Goal: Navigation & Orientation: Find specific page/section

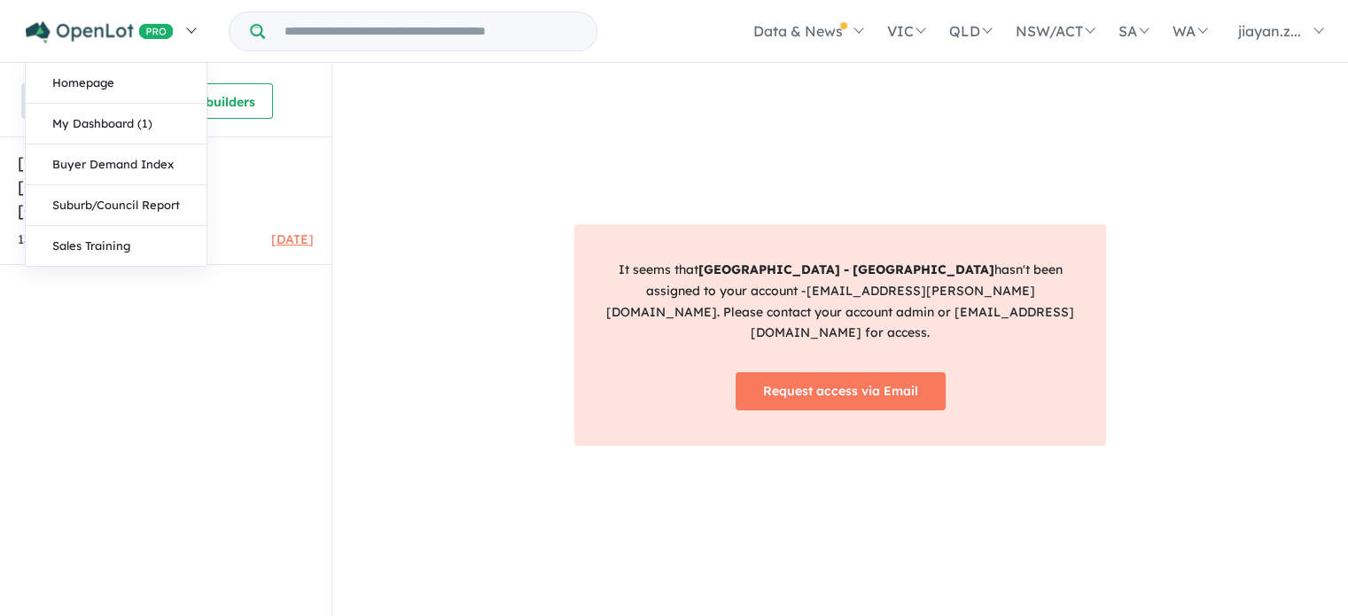
click at [188, 33] on link at bounding box center [110, 31] width 194 height 62
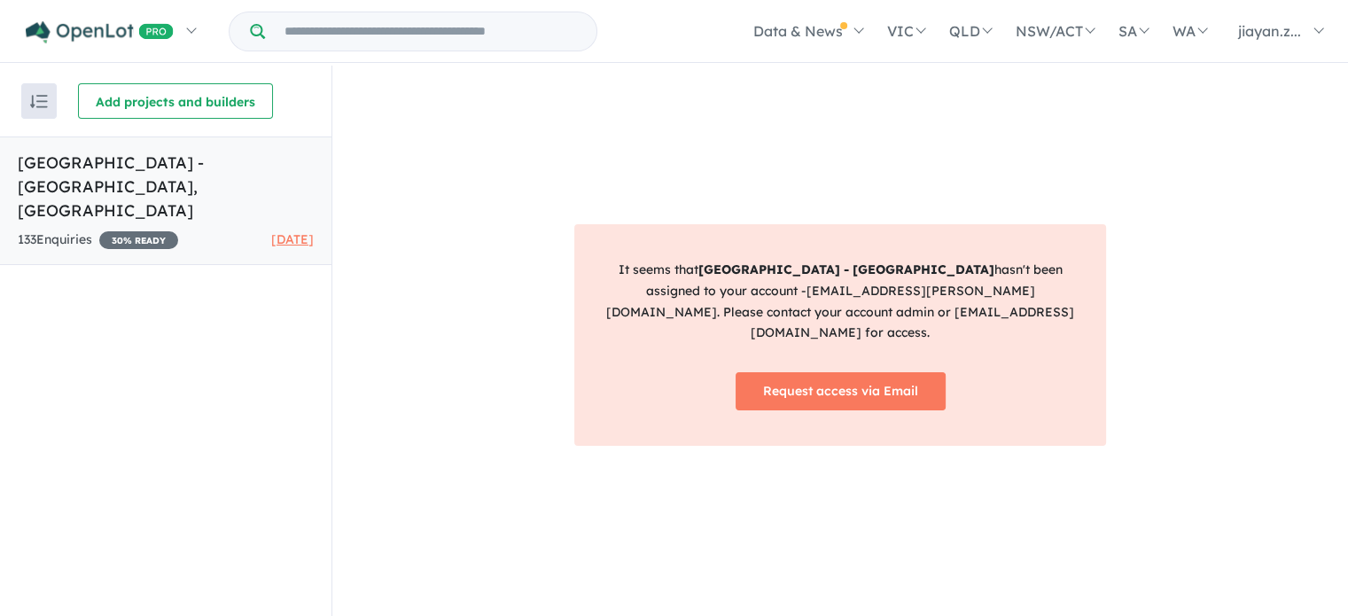
click at [214, 176] on h5 "[GEOGRAPHIC_DATA] - [GEOGRAPHIC_DATA] , [GEOGRAPHIC_DATA]" at bounding box center [166, 187] width 296 height 72
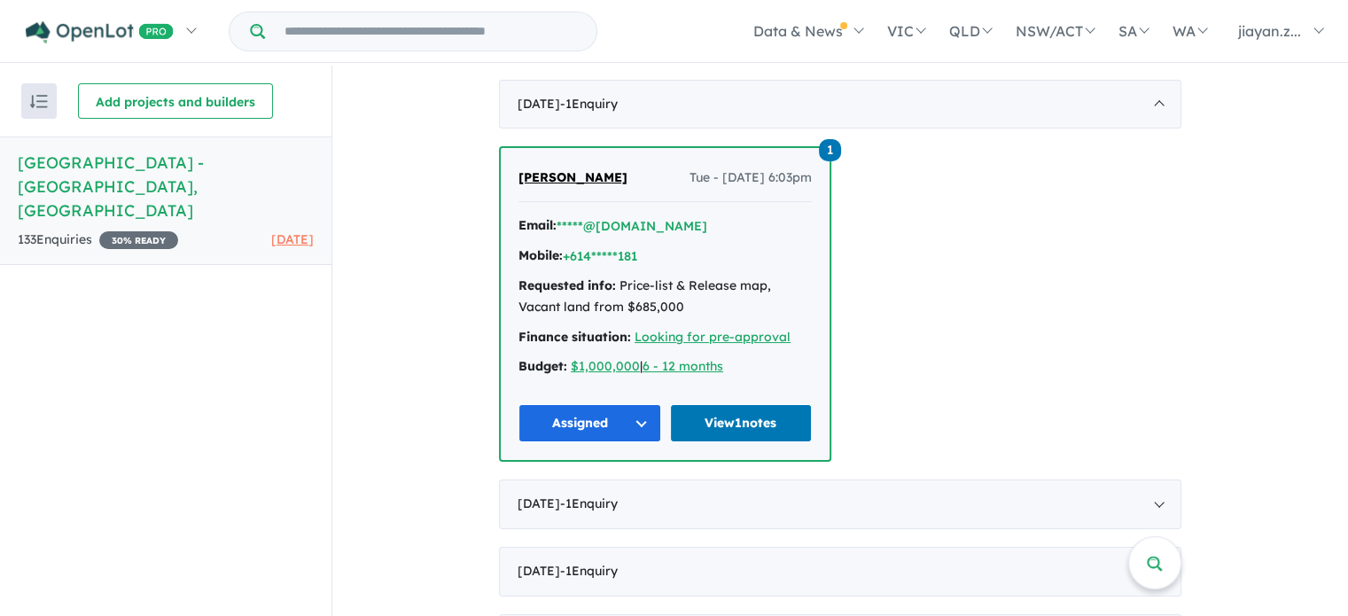
scroll to position [620, 0]
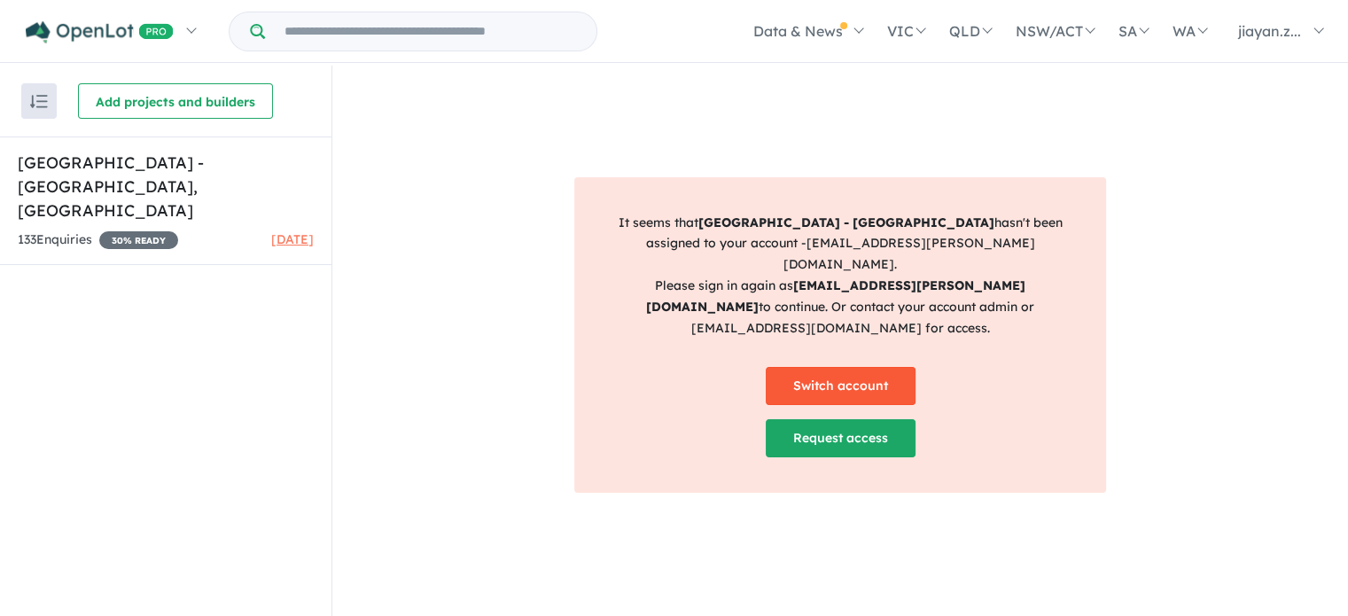
click at [822, 367] on link "Switch account" at bounding box center [841, 386] width 150 height 38
